Goal: Task Accomplishment & Management: Use online tool/utility

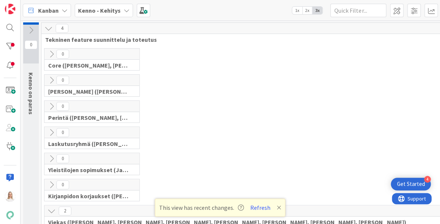
scroll to position [197, 0]
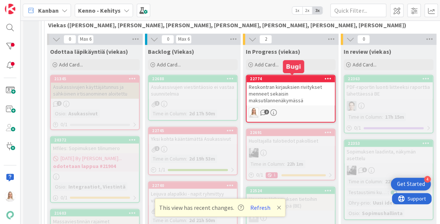
click at [285, 77] on div "22774" at bounding box center [292, 78] width 85 height 5
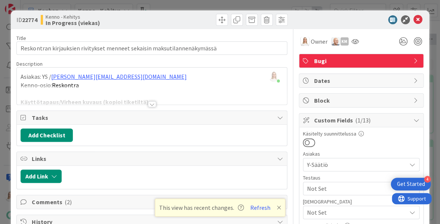
click at [152, 102] on div at bounding box center [152, 104] width 8 height 6
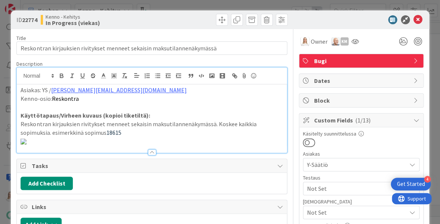
scroll to position [114, 0]
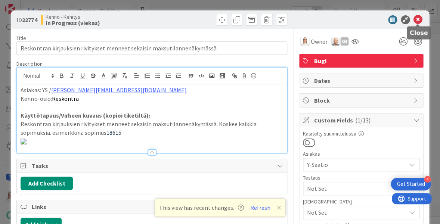
click at [415, 18] on icon at bounding box center [418, 19] width 9 height 9
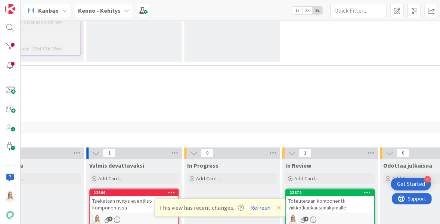
scroll to position [3563, 159]
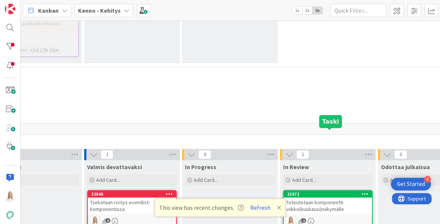
click at [328, 192] on div "22672" at bounding box center [329, 194] width 85 height 5
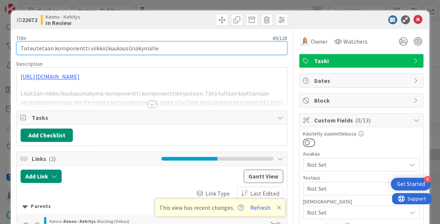
drag, startPoint x: 21, startPoint y: 47, endPoint x: 166, endPoint y: 46, distance: 145.4
click at [166, 46] on input "Toteutetaan komponentti viikko(kuukausi)näkymälle" at bounding box center [151, 47] width 271 height 13
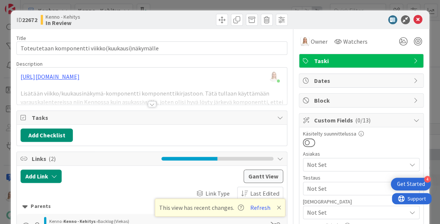
click at [151, 104] on div at bounding box center [152, 104] width 8 height 6
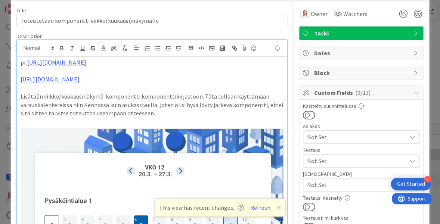
scroll to position [34, 0]
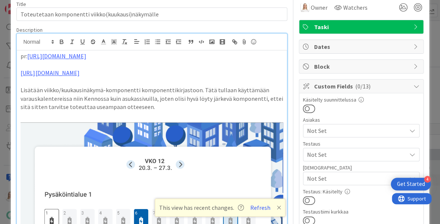
click at [349, 24] on span "Taski" at bounding box center [362, 26] width 96 height 9
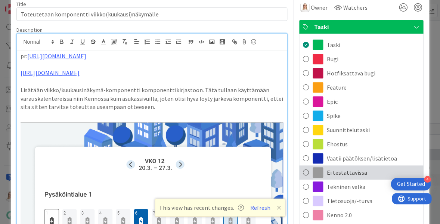
click at [306, 169] on span at bounding box center [306, 172] width 6 height 11
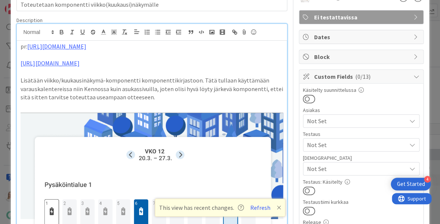
click at [347, 169] on span "Not Set" at bounding box center [356, 168] width 99 height 9
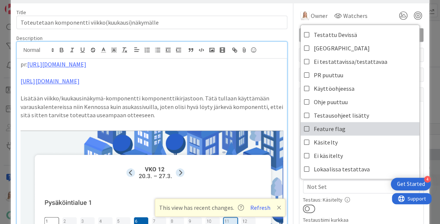
scroll to position [23, 0]
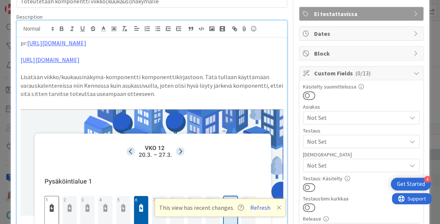
scroll to position [50, 0]
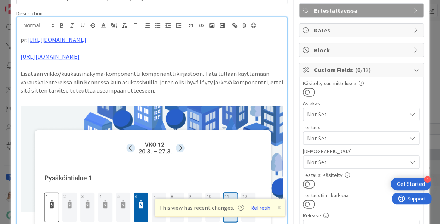
click at [329, 158] on span "Not Set" at bounding box center [356, 162] width 99 height 9
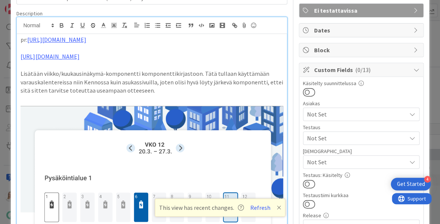
click at [330, 137] on span "Not Set" at bounding box center [356, 138] width 99 height 9
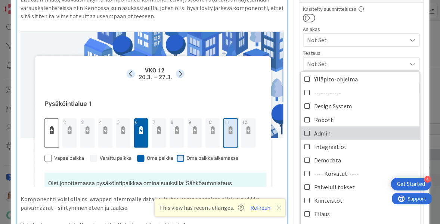
scroll to position [311, 0]
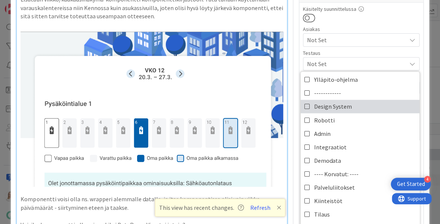
click at [307, 101] on icon at bounding box center [307, 106] width 6 height 11
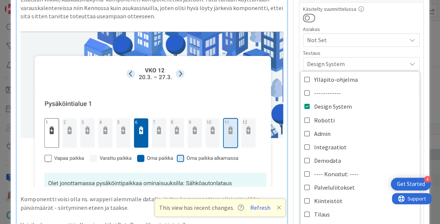
scroll to position [0, 0]
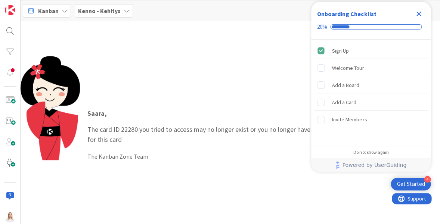
click at [419, 14] on icon "Close Checklist" at bounding box center [419, 14] width 5 height 5
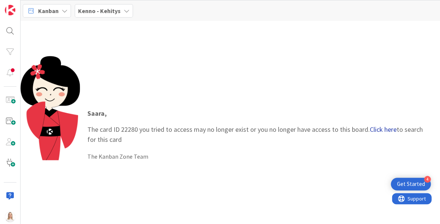
click at [373, 129] on link "Click here" at bounding box center [383, 129] width 27 height 9
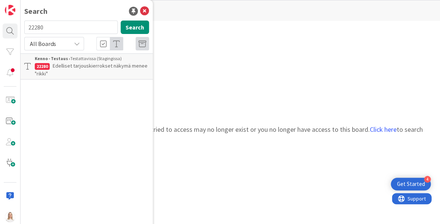
click at [81, 69] on p "Edelliset tarjouskierrokset näkymä menee "rikki"" at bounding box center [92, 70] width 114 height 16
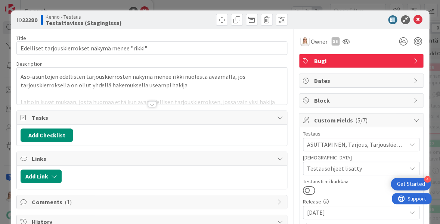
click at [152, 104] on div at bounding box center [152, 104] width 8 height 6
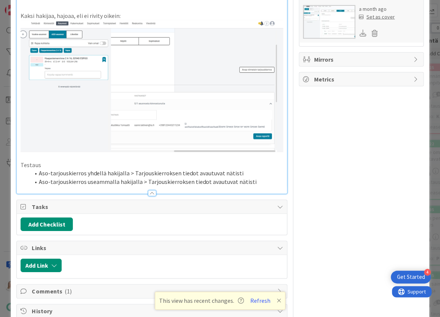
scroll to position [412, 0]
